Goal: Task Accomplishment & Management: Manage account settings

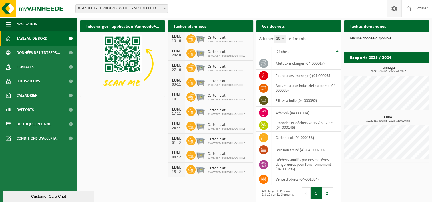
click at [397, 8] on span at bounding box center [394, 8] width 9 height 17
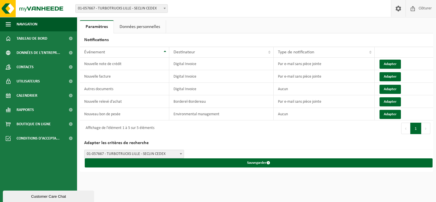
click at [417, 9] on span at bounding box center [413, 8] width 9 height 17
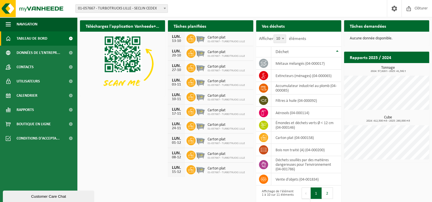
click at [366, 24] on h2 "Tâches demandées" at bounding box center [368, 25] width 48 height 11
click at [391, 9] on span at bounding box center [394, 8] width 9 height 17
